Goal: Navigation & Orientation: Find specific page/section

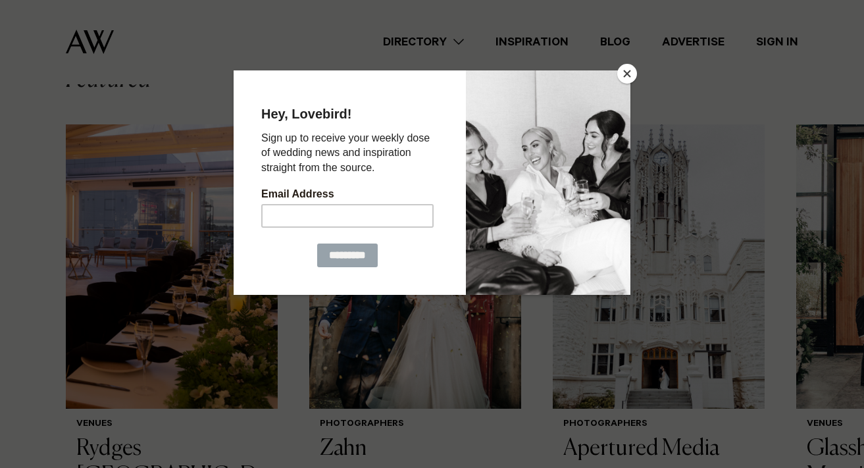
scroll to position [381, 0]
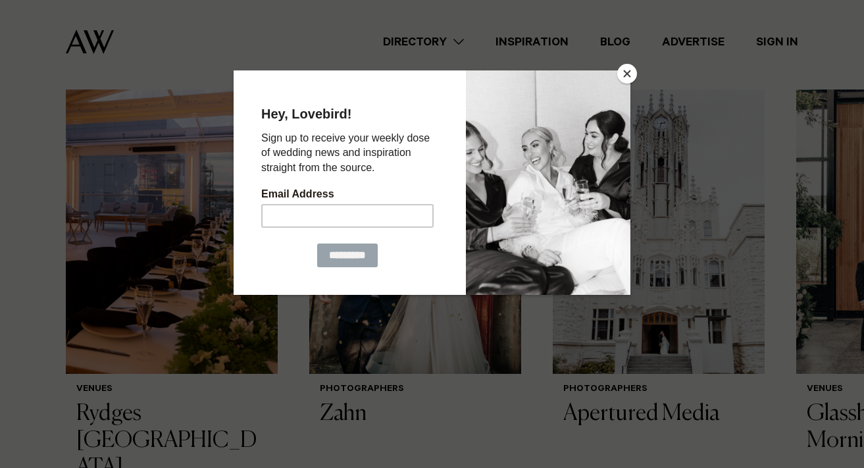
click at [618, 70] on button "Close" at bounding box center [627, 74] width 20 height 20
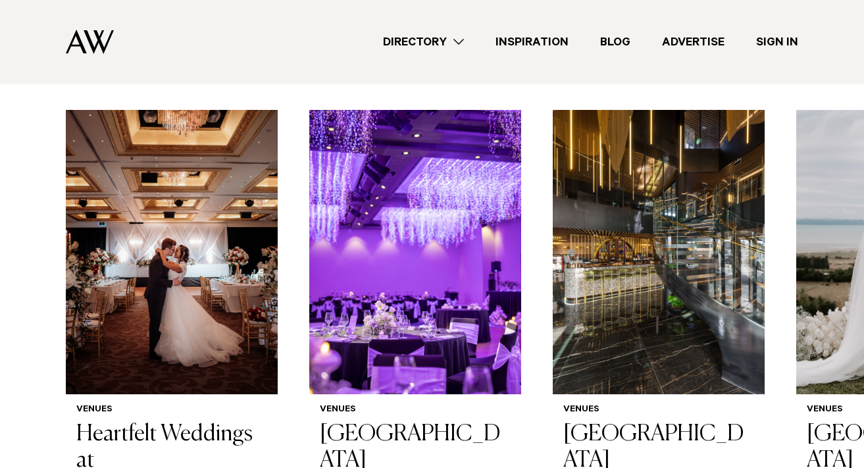
scroll to position [1478, 0]
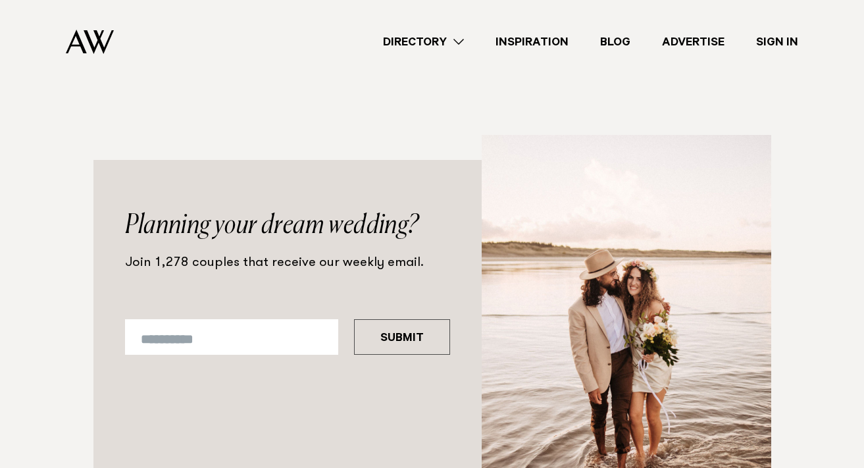
click at [534, 42] on link "Inspiration" at bounding box center [532, 43] width 105 height 18
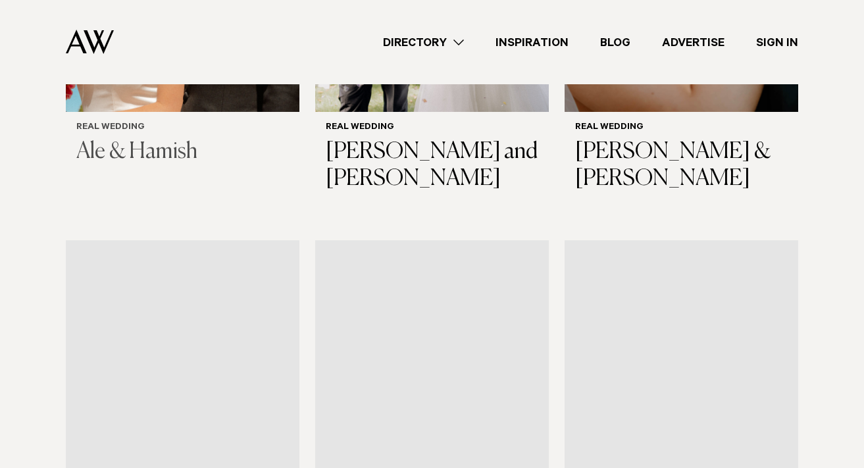
scroll to position [627, 0]
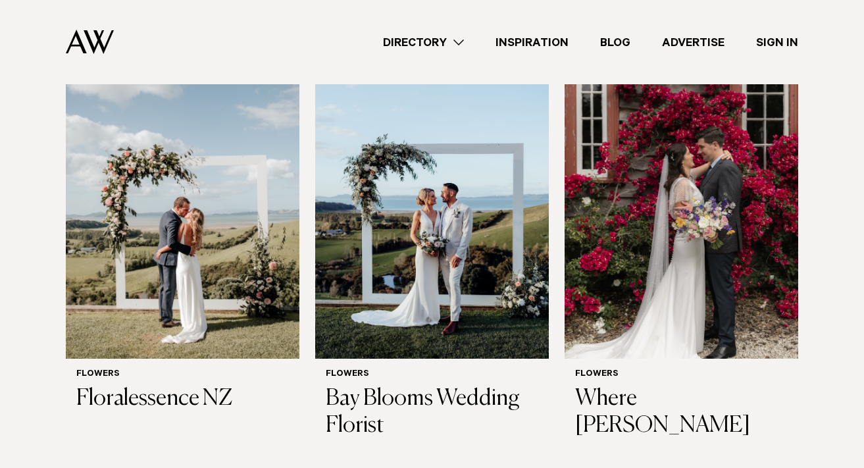
scroll to position [289, 0]
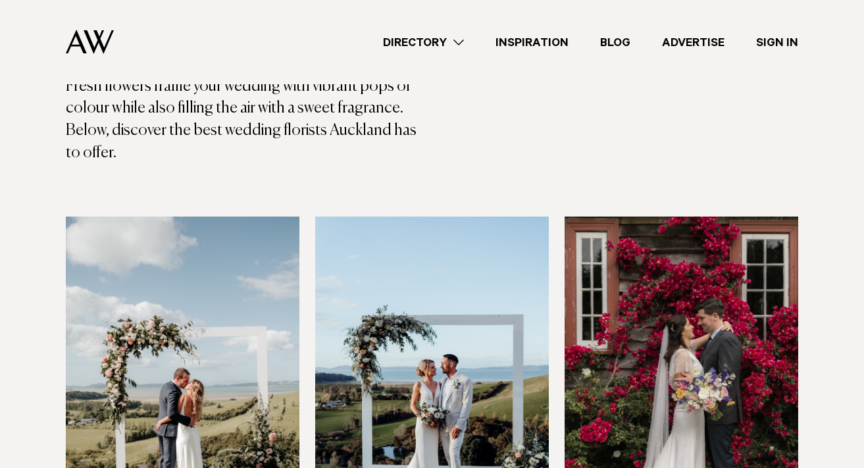
click at [436, 43] on link "Directory" at bounding box center [423, 43] width 113 height 18
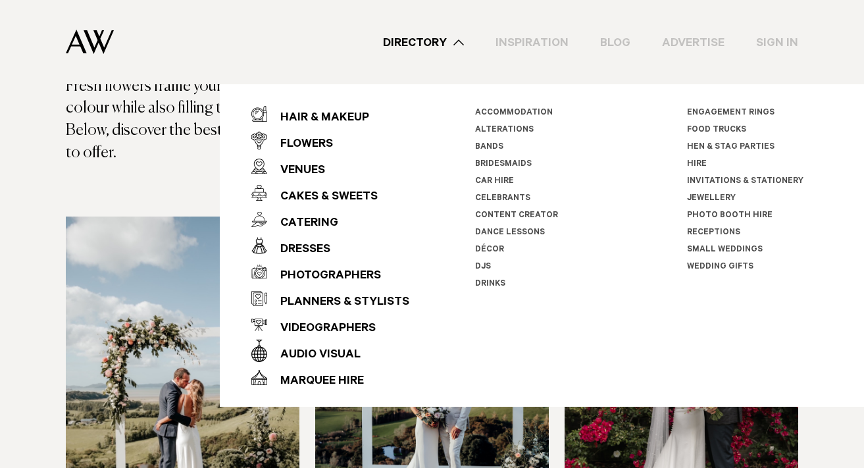
scroll to position [238, 0]
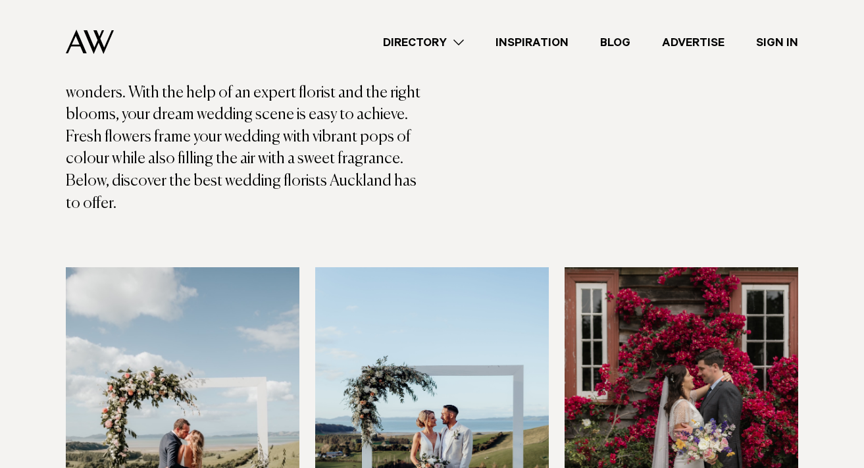
click at [454, 32] on div "Directory Hair & Makeup Flowers Venues Cakes & Sweets" at bounding box center [461, 42] width 674 height 84
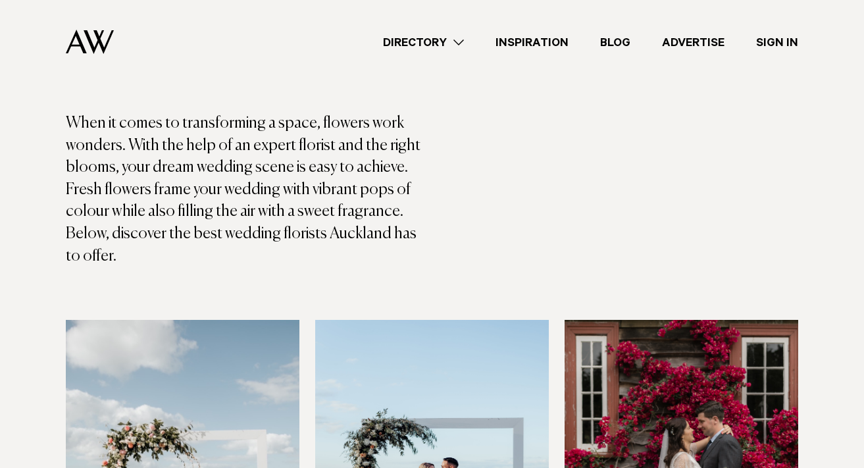
click at [443, 45] on link "Directory" at bounding box center [423, 43] width 113 height 18
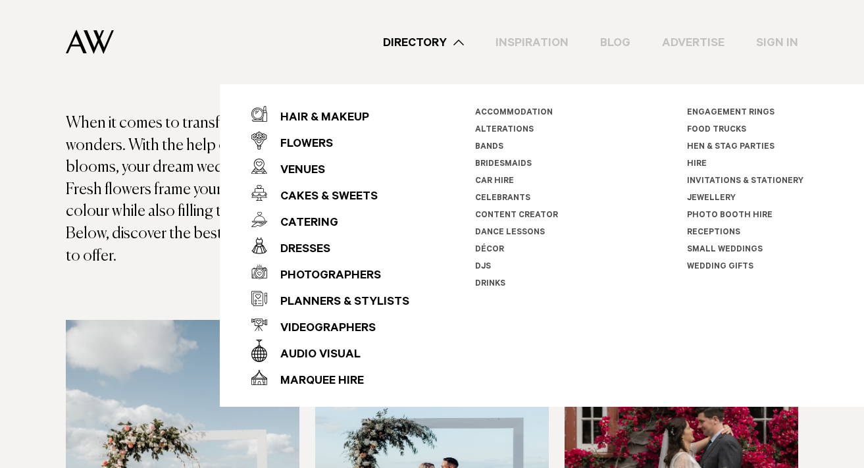
scroll to position [135, 0]
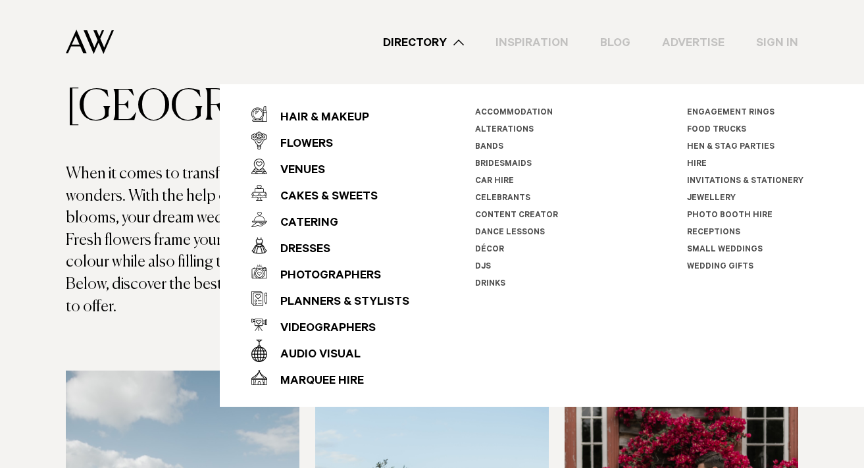
click at [718, 147] on link "Hen & Stag Parties" at bounding box center [731, 147] width 88 height 9
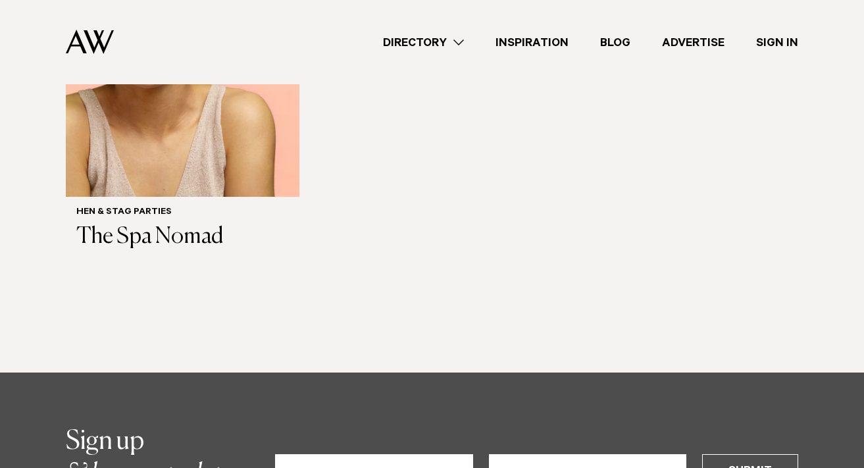
scroll to position [647, 0]
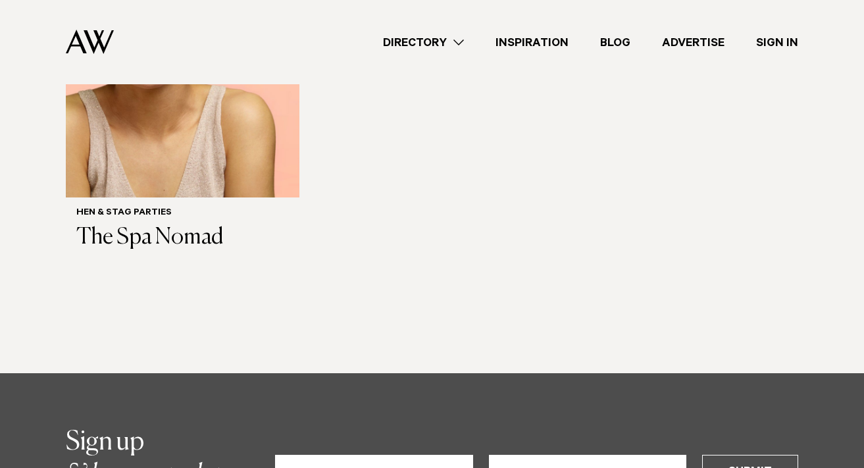
click at [540, 43] on link "Inspiration" at bounding box center [532, 43] width 105 height 18
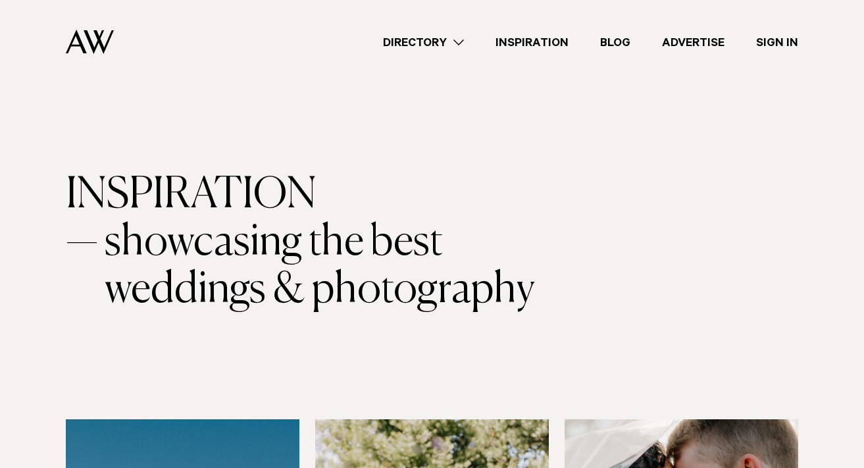
click at [454, 42] on link "Directory" at bounding box center [423, 43] width 113 height 18
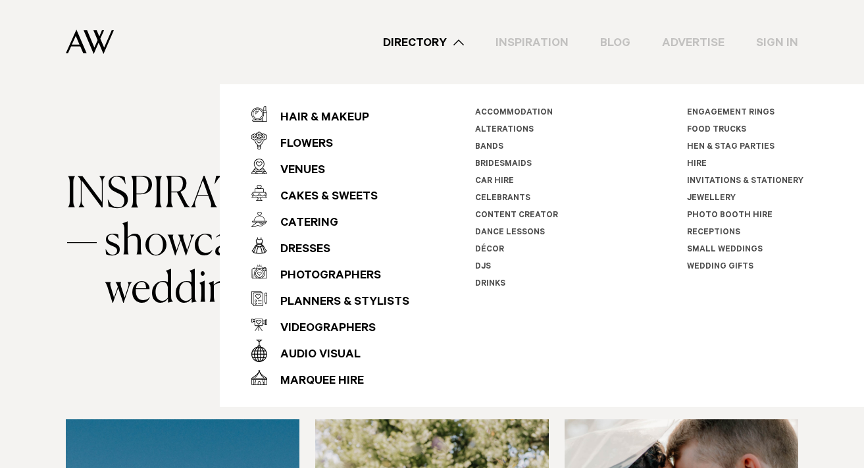
click at [697, 161] on link "Hire" at bounding box center [697, 164] width 20 height 9
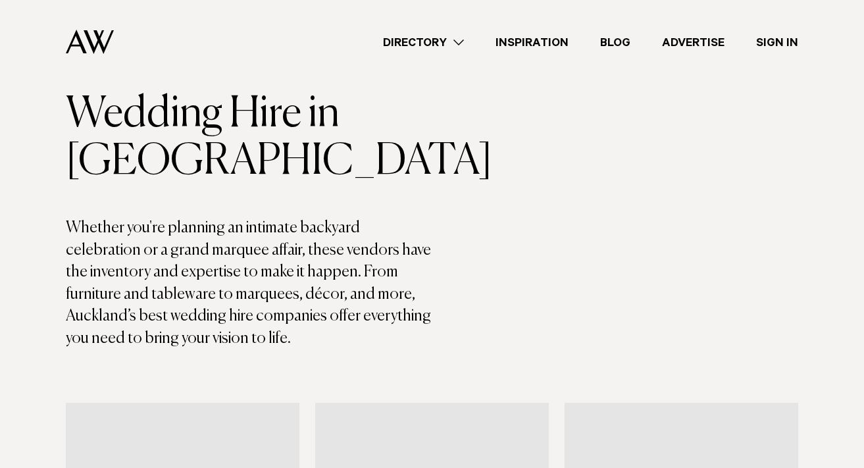
scroll to position [80, 0]
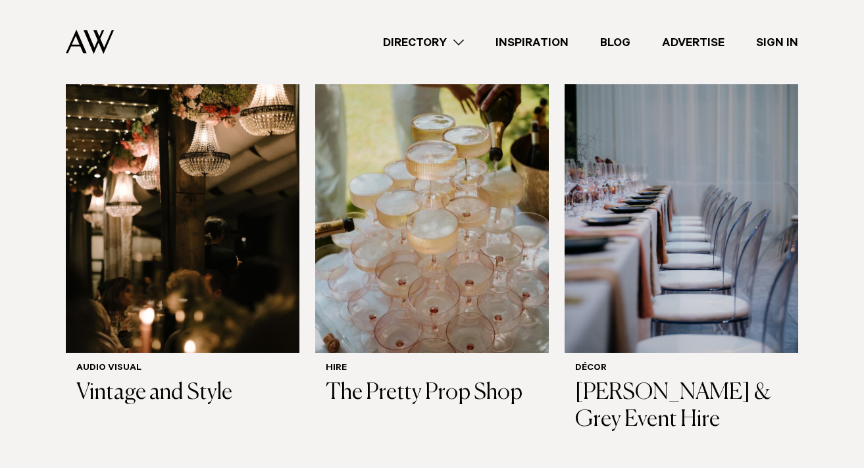
click at [424, 46] on link "Directory" at bounding box center [423, 43] width 113 height 18
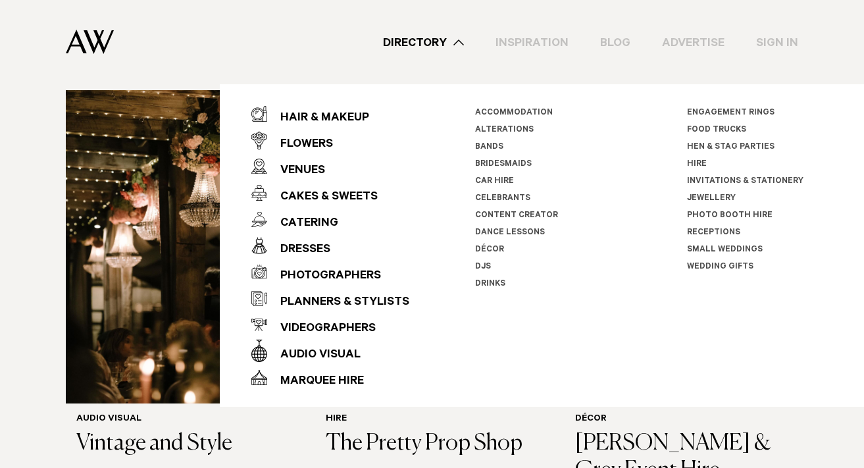
click at [719, 45] on link "Advertise" at bounding box center [693, 43] width 94 height 18
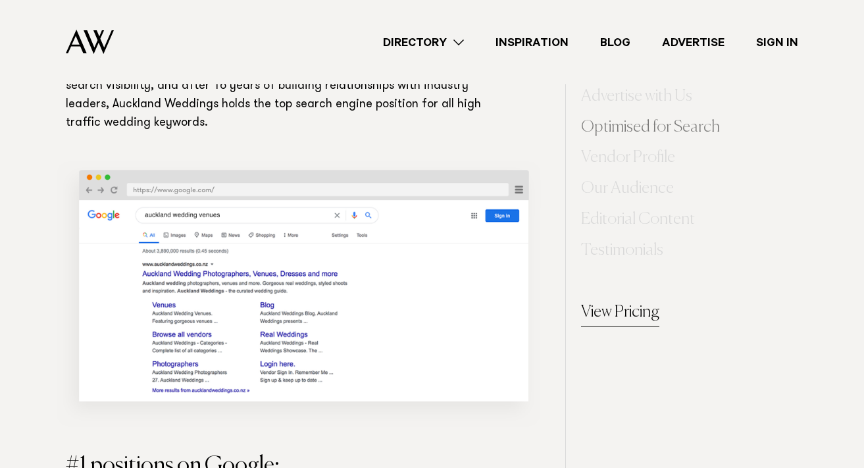
scroll to position [821, 0]
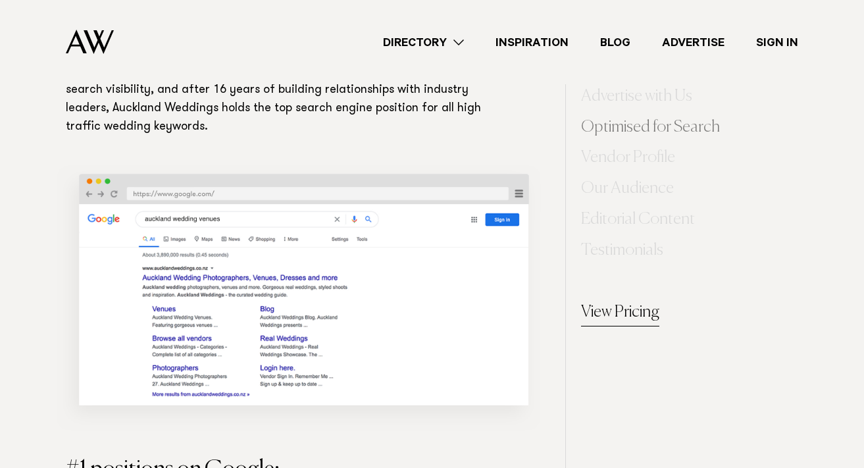
click at [461, 41] on link "Directory" at bounding box center [423, 43] width 113 height 18
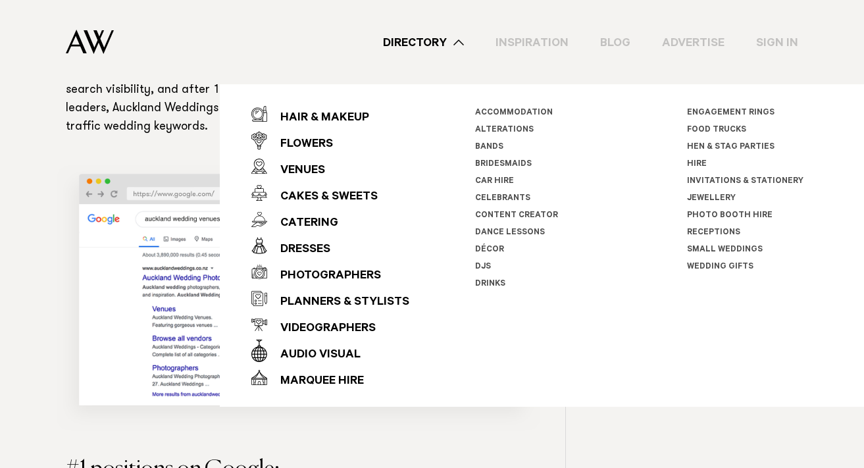
scroll to position [771, 0]
